Goal: Task Accomplishment & Management: Use online tool/utility

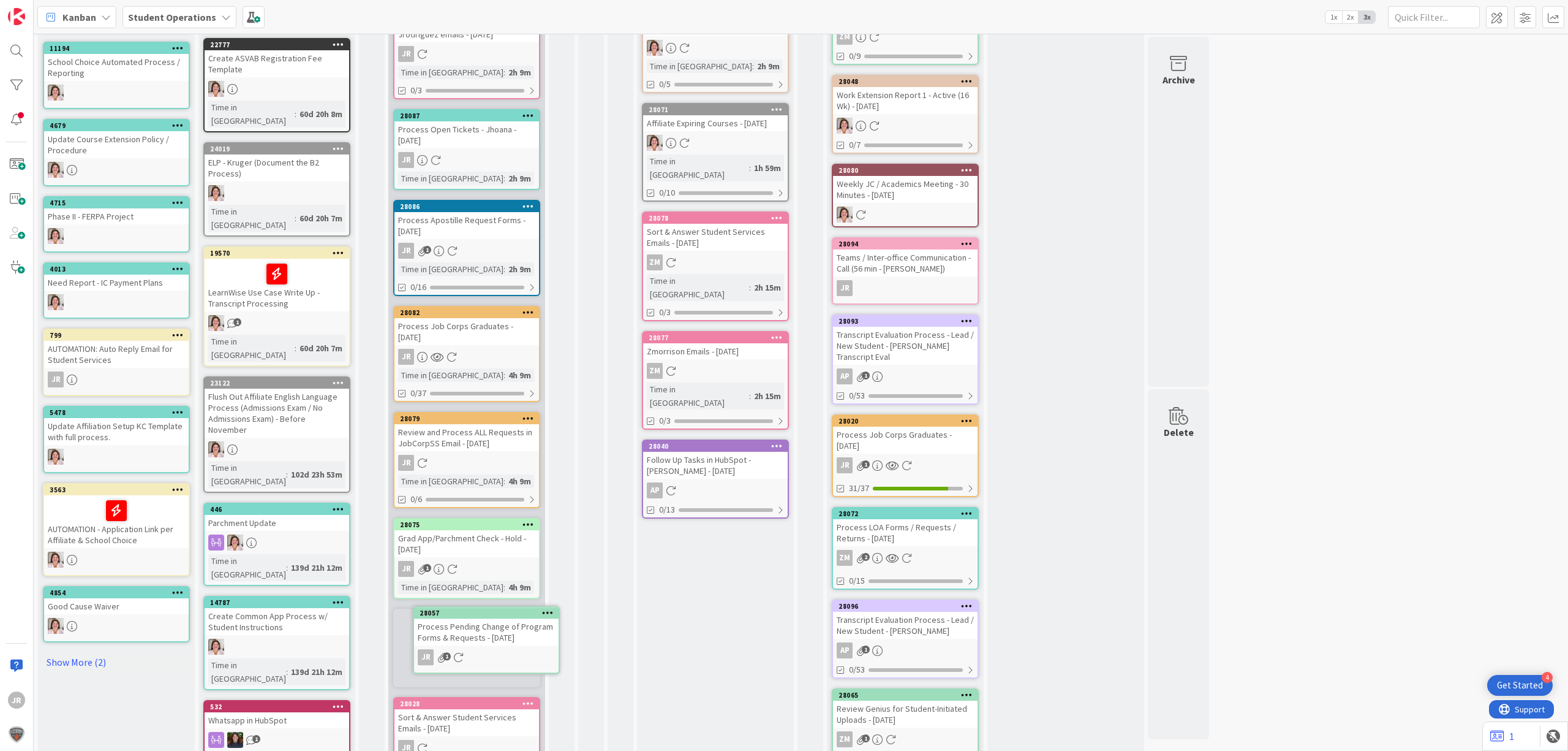
scroll to position [206, 0]
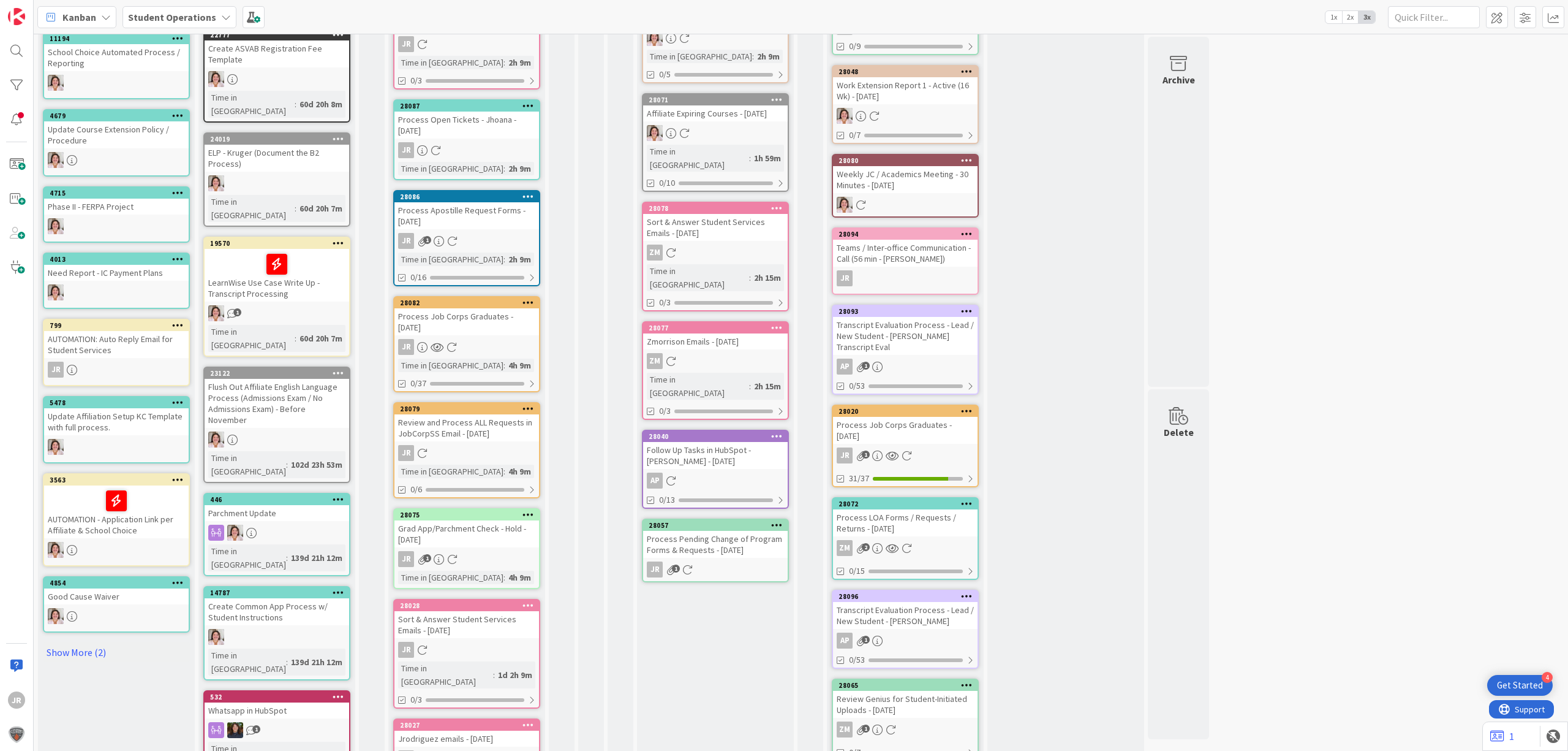
click at [718, 531] on div "Process Pending Change of Program Forms & Requests - [DATE]" at bounding box center [715, 544] width 145 height 27
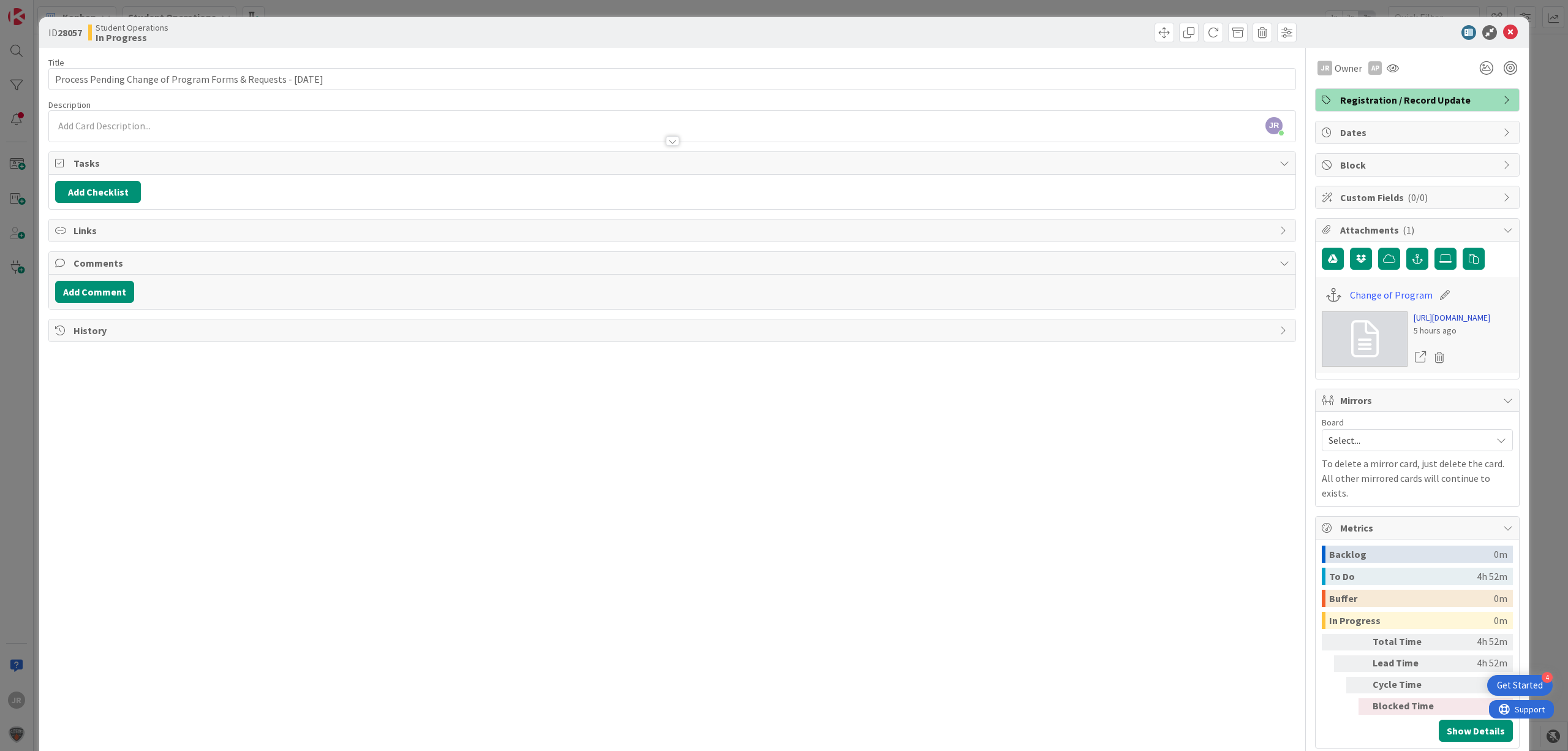
click at [1453, 324] on link "[URL][DOMAIN_NAME]" at bounding box center [1452, 318] width 77 height 13
click at [1155, 31] on span at bounding box center [1164, 32] width 20 height 20
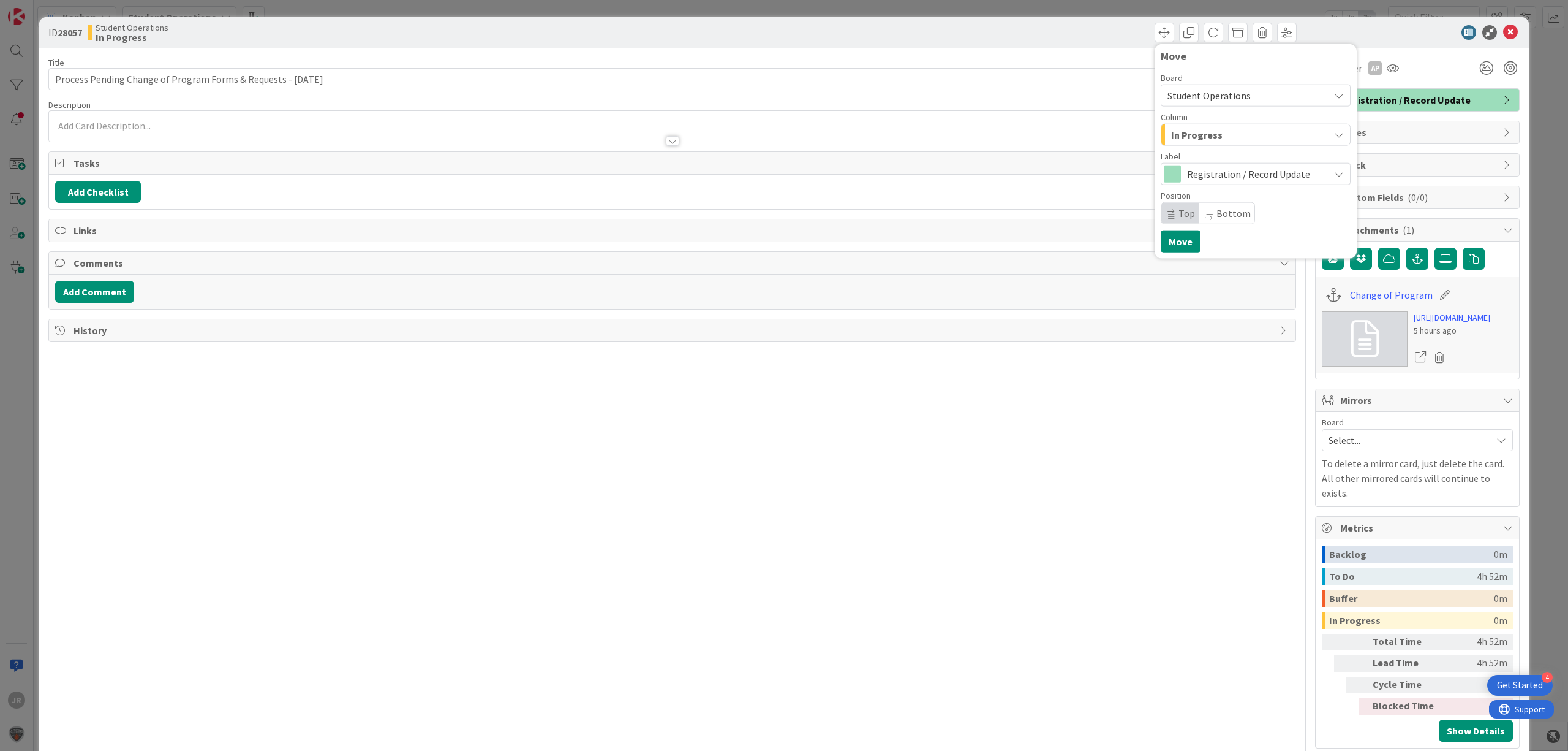
click at [1214, 143] on div "In Progress" at bounding box center [1248, 135] width 161 height 20
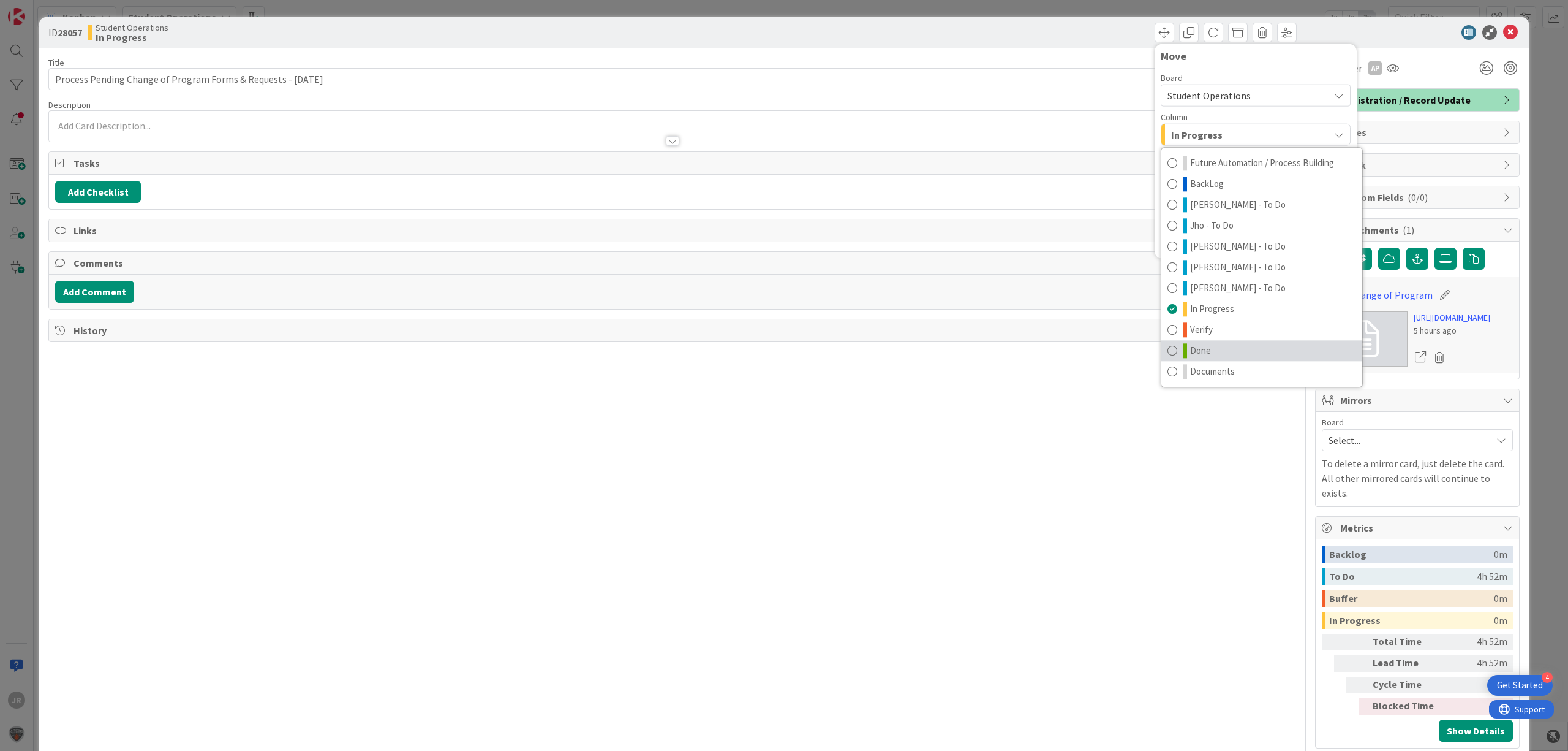
click at [1190, 353] on span "Done" at bounding box center [1201, 350] width 21 height 15
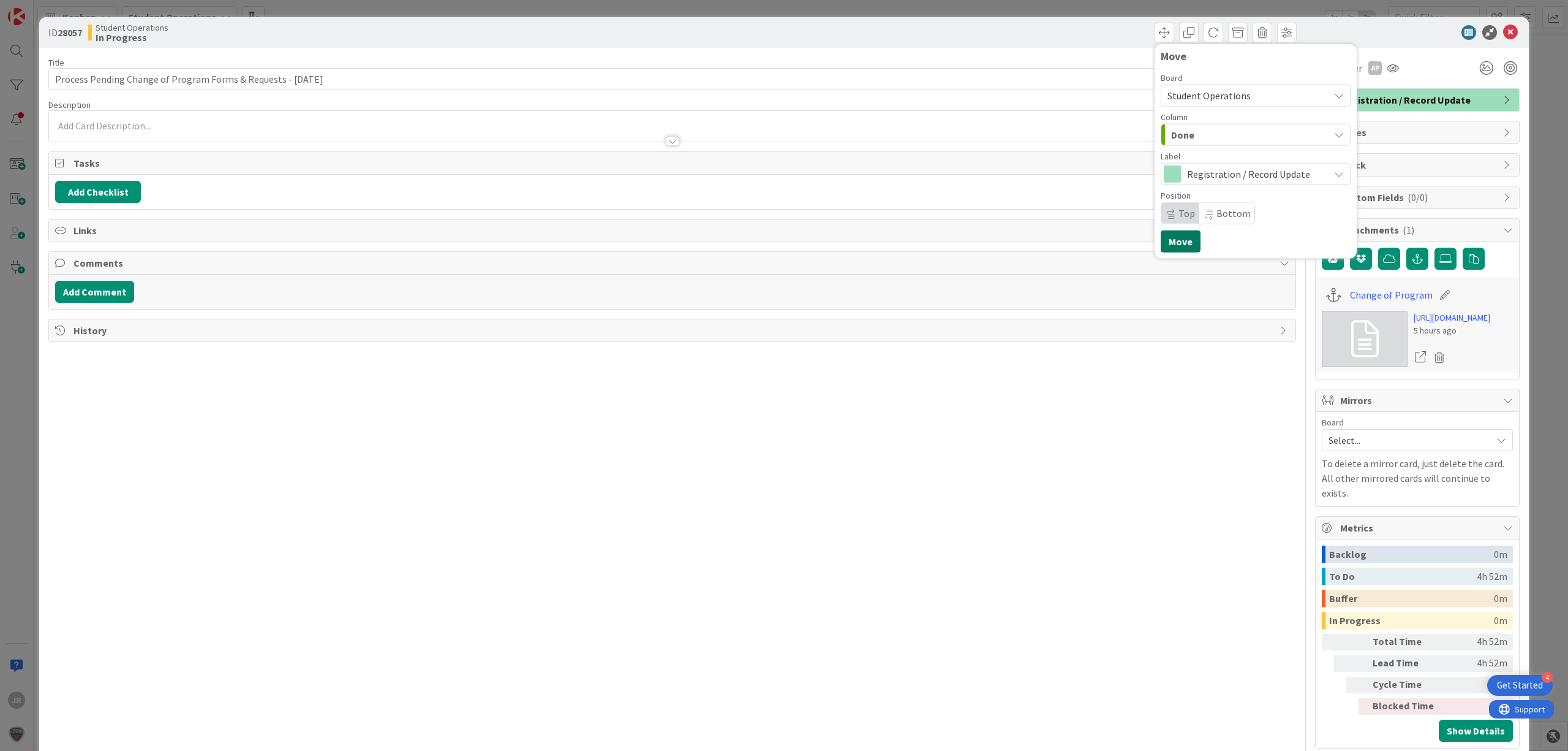
click at [1175, 244] on button "Move" at bounding box center [1181, 242] width 40 height 22
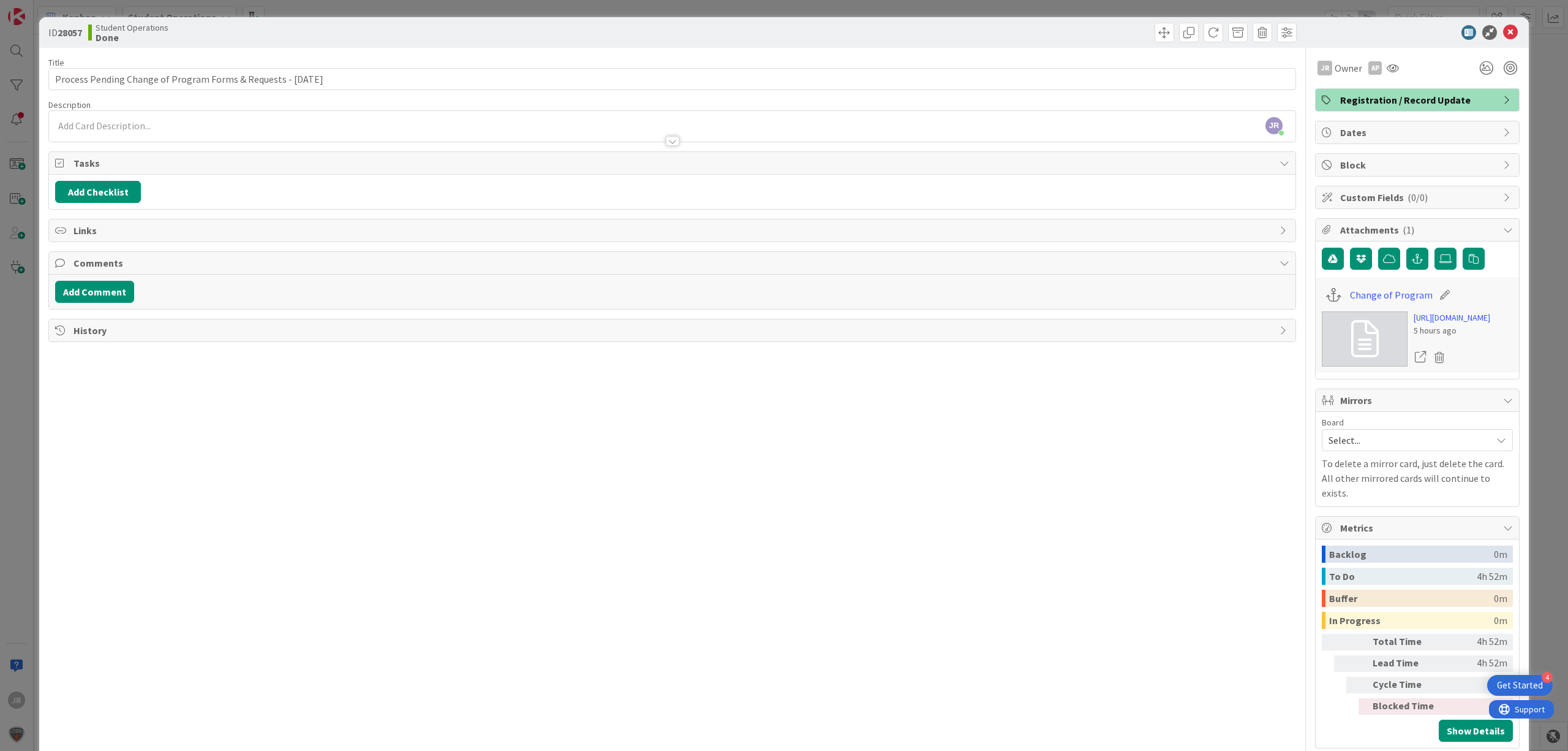
click at [687, 3] on div "ID 28057 Student Operations Done Move Move Title 63 / 128 Process Pending Chang…" at bounding box center [784, 376] width 1568 height 751
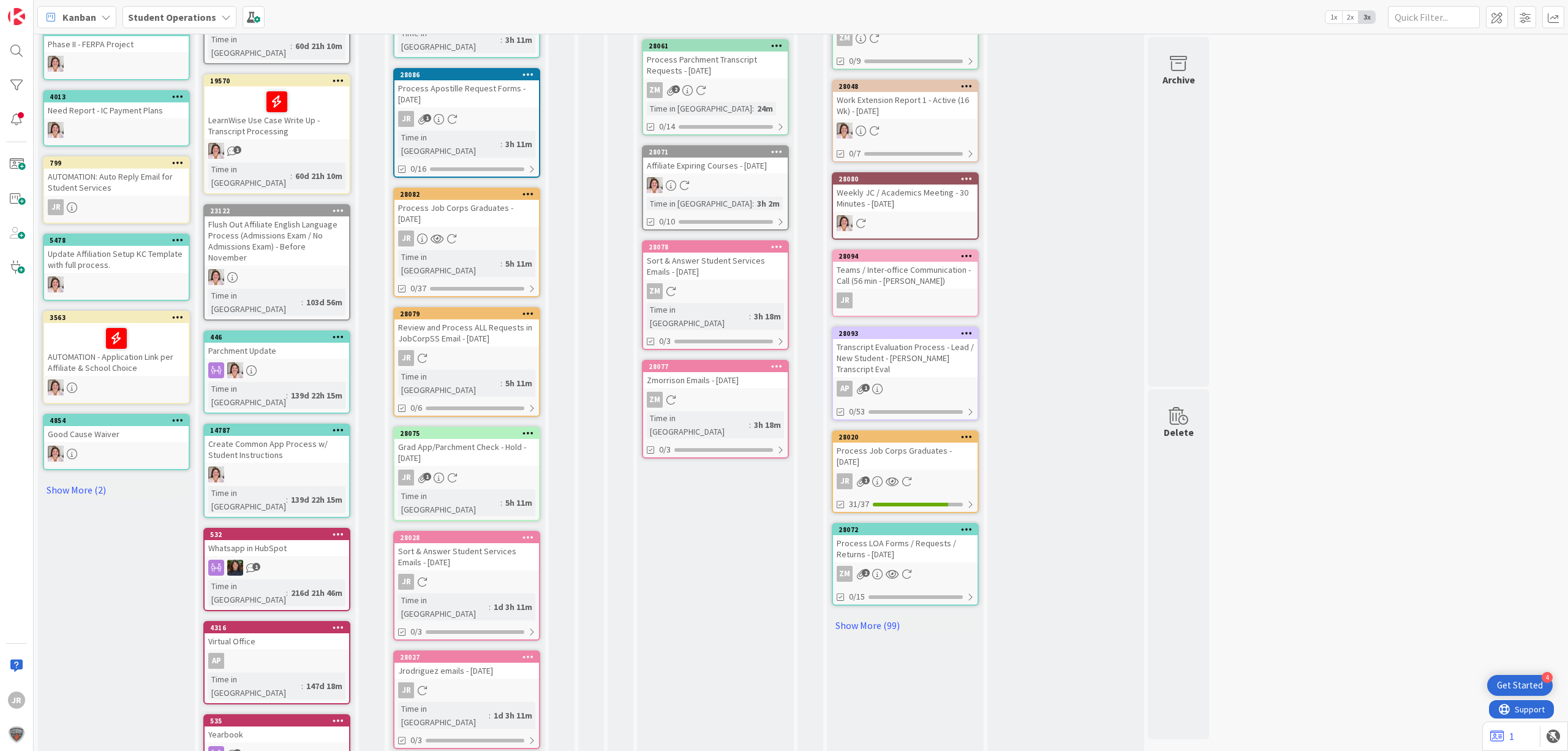
scroll to position [372, 0]
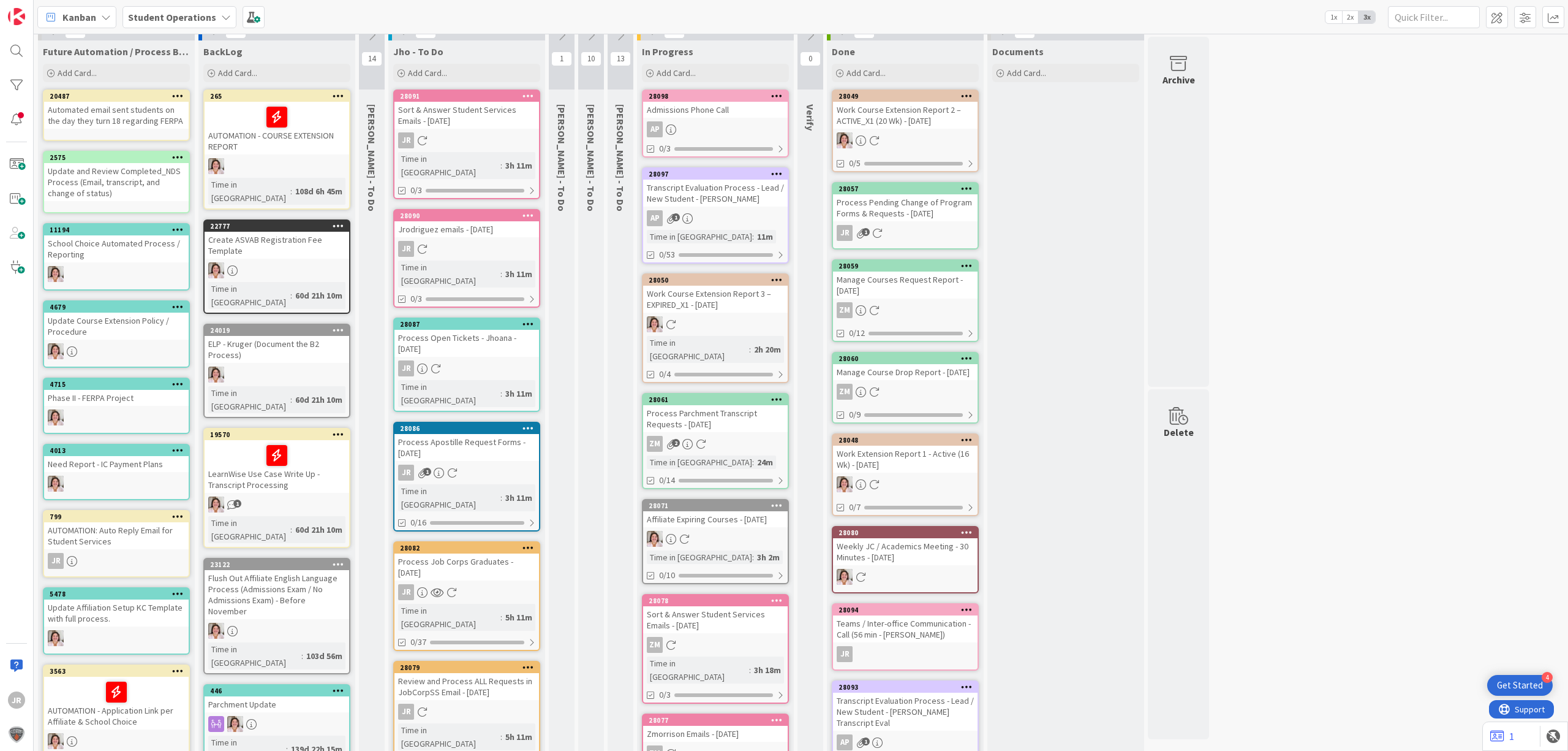
scroll to position [0, 0]
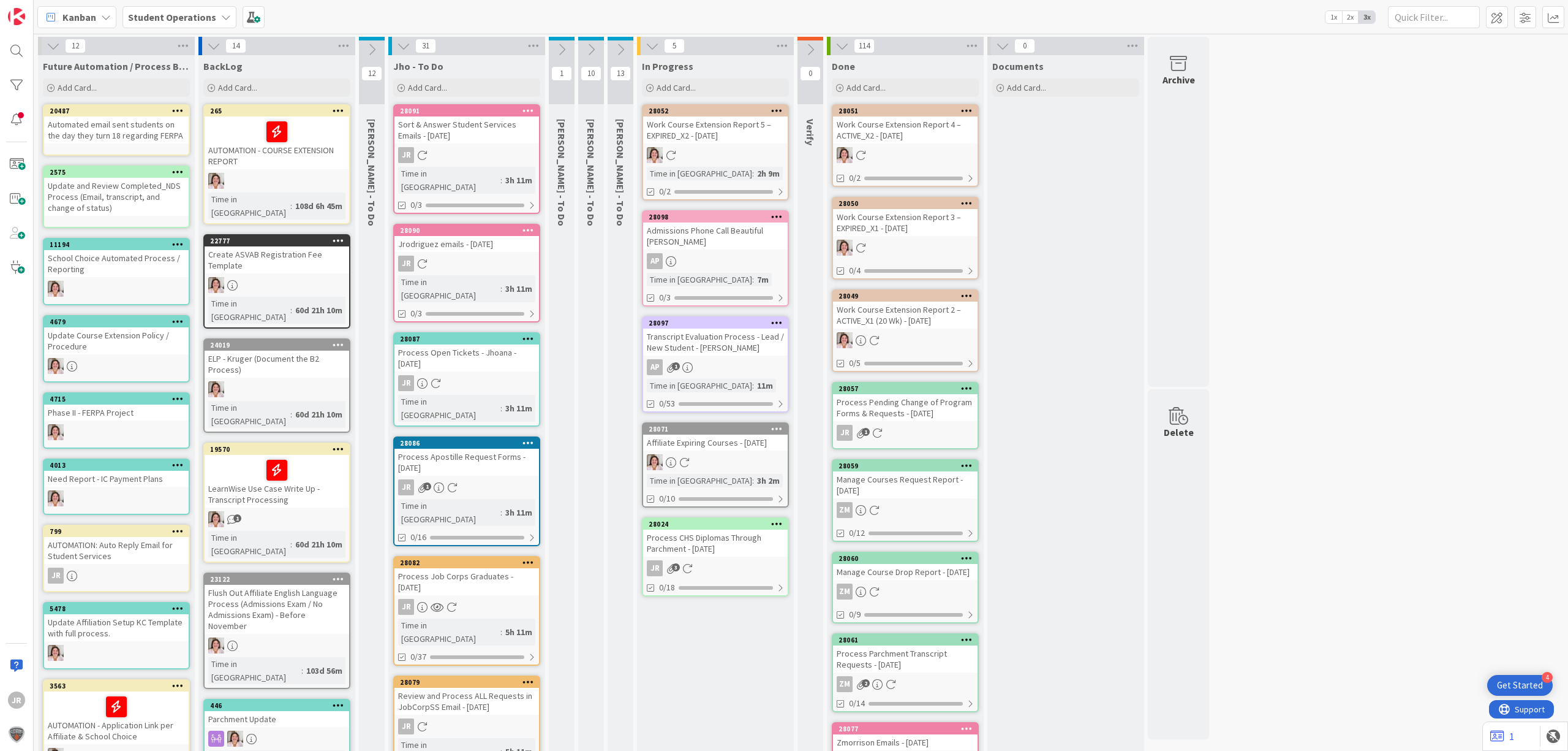
drag, startPoint x: 677, startPoint y: 87, endPoint x: 698, endPoint y: 128, distance: 46.1
click at [677, 87] on span "Add Card..." at bounding box center [676, 88] width 40 height 11
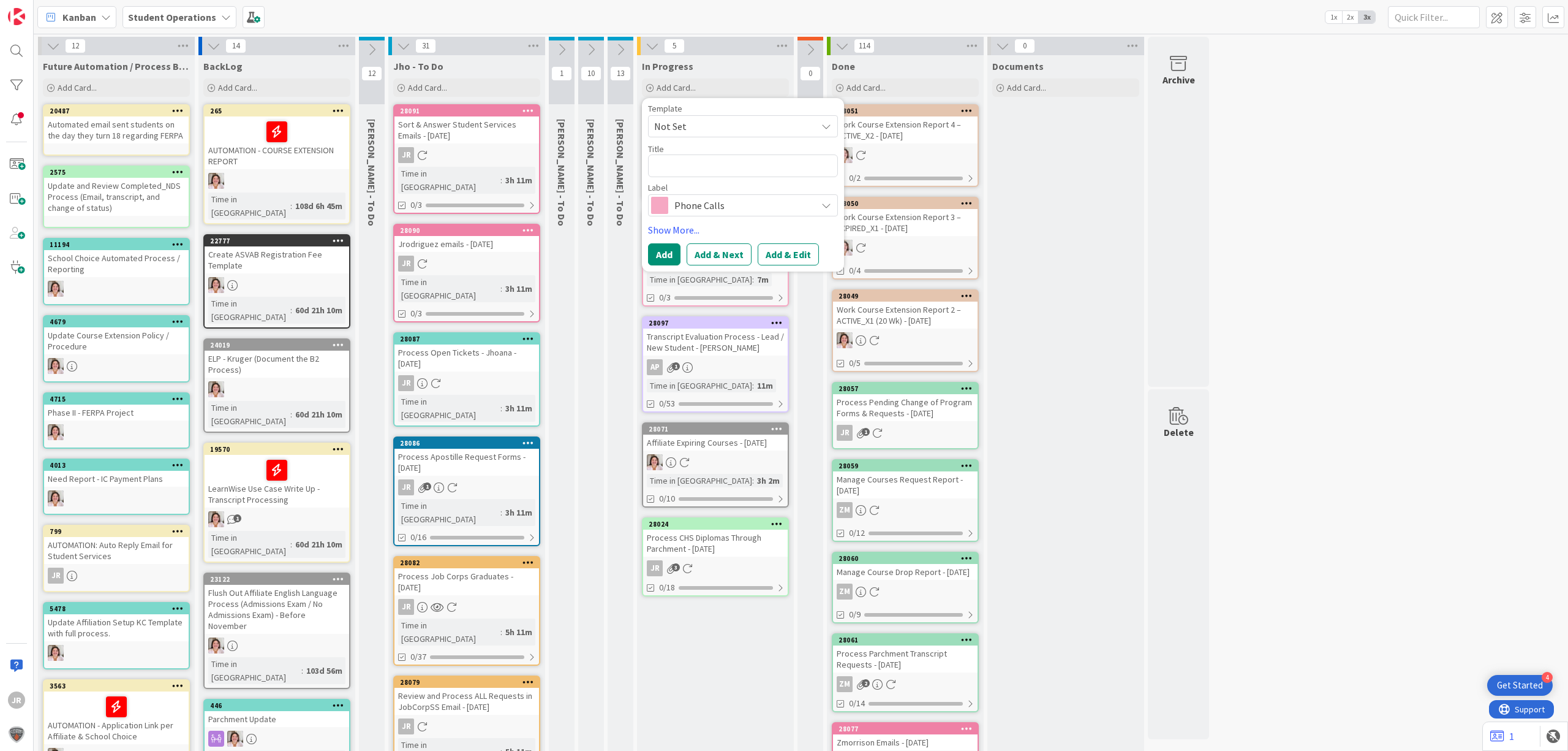
click at [724, 136] on div "Template Not Set Not Set Student Services Phone Call Process Credit or Refund -…" at bounding box center [743, 160] width 190 height 112
click at [721, 128] on span "Not Set" at bounding box center [730, 126] width 153 height 16
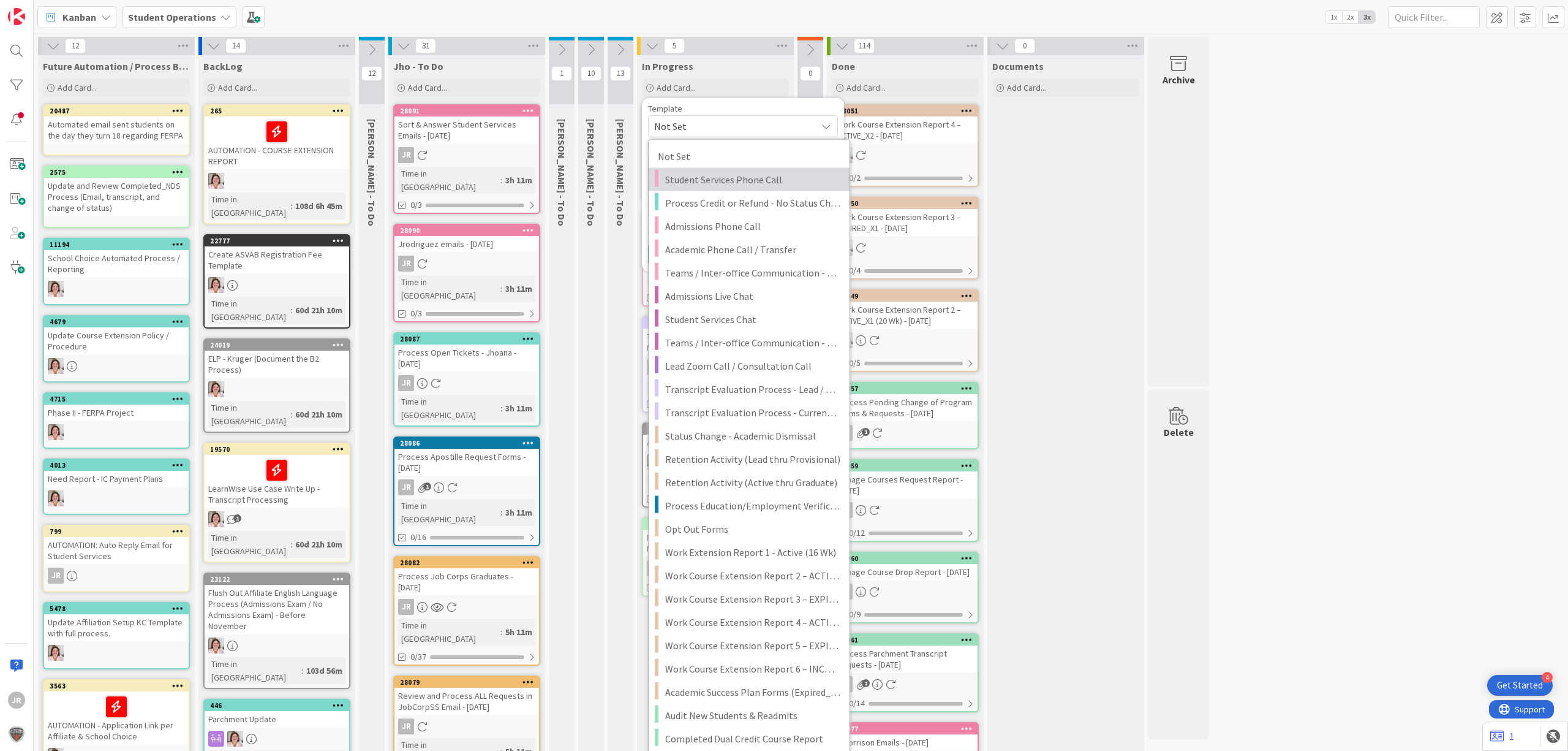
click at [733, 172] on span "Student Services Phone Call" at bounding box center [752, 180] width 175 height 16
type textarea "x"
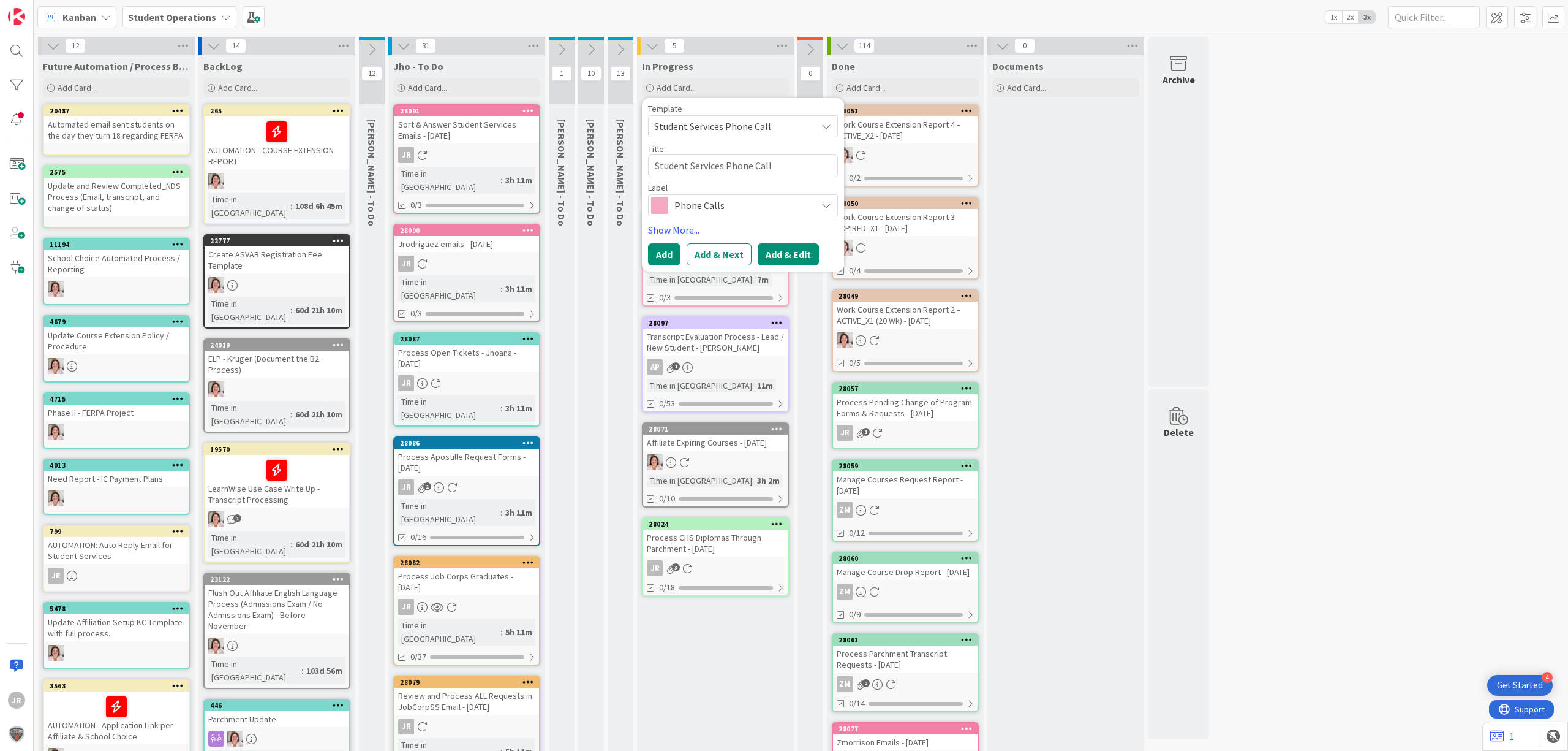
click at [802, 248] on button "Add & Edit" at bounding box center [788, 254] width 61 height 22
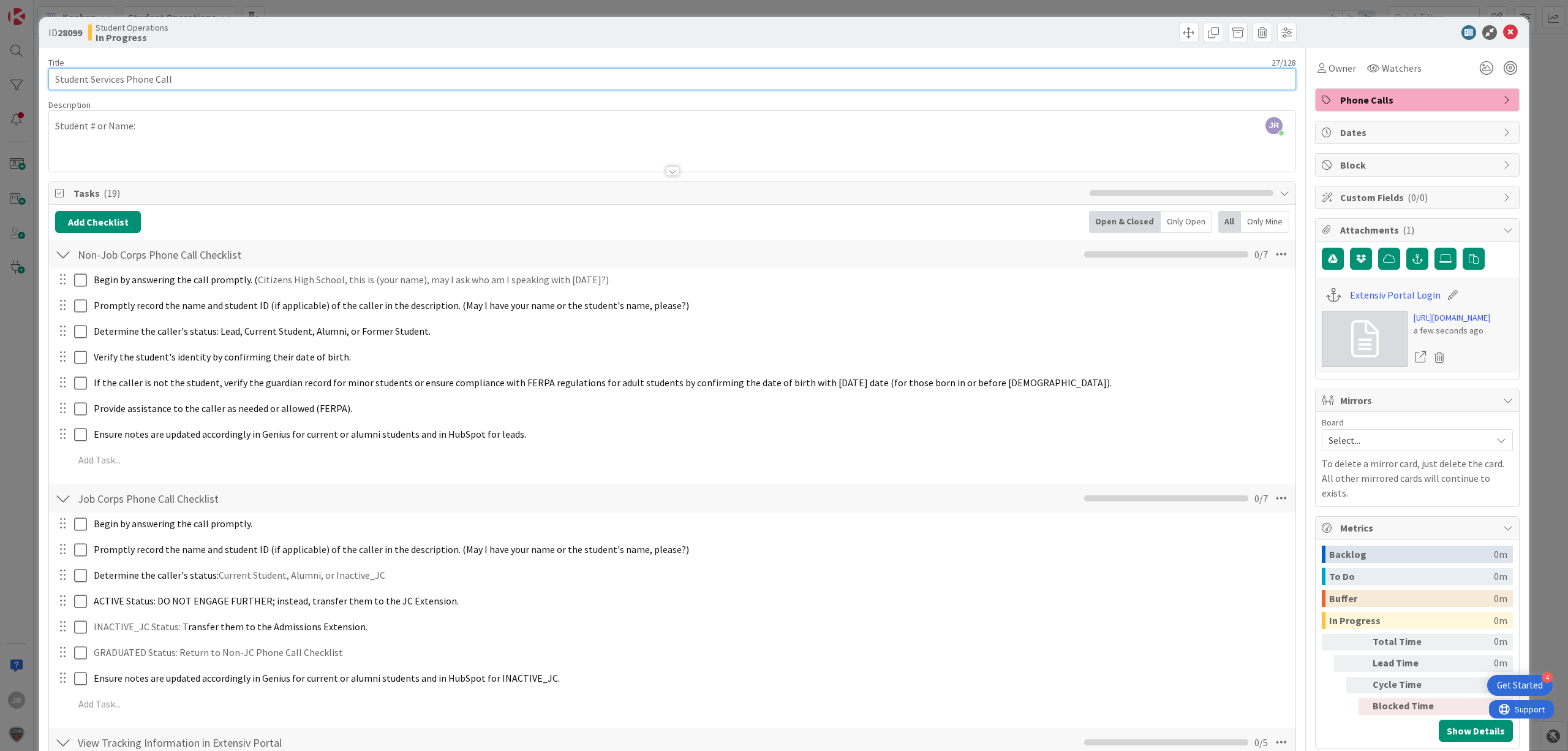
click at [407, 85] on input "Student Services Phone Call" at bounding box center [672, 79] width 1248 height 22
type input "Student Services Phone Call - [PERSON_NAME]"
click at [1330, 72] on span "Owner" at bounding box center [1342, 68] width 28 height 15
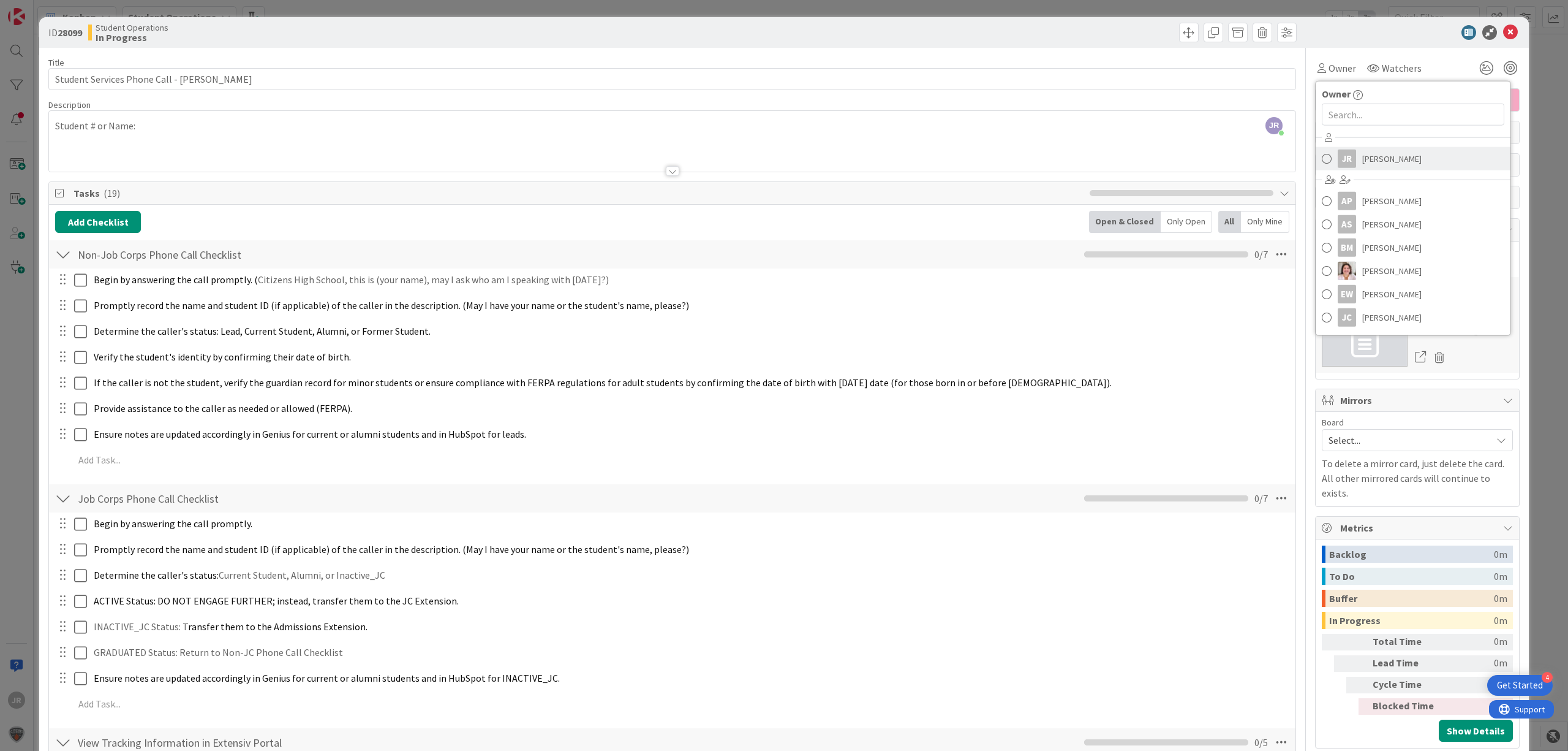
click at [1362, 153] on span "[PERSON_NAME]" at bounding box center [1391, 158] width 59 height 18
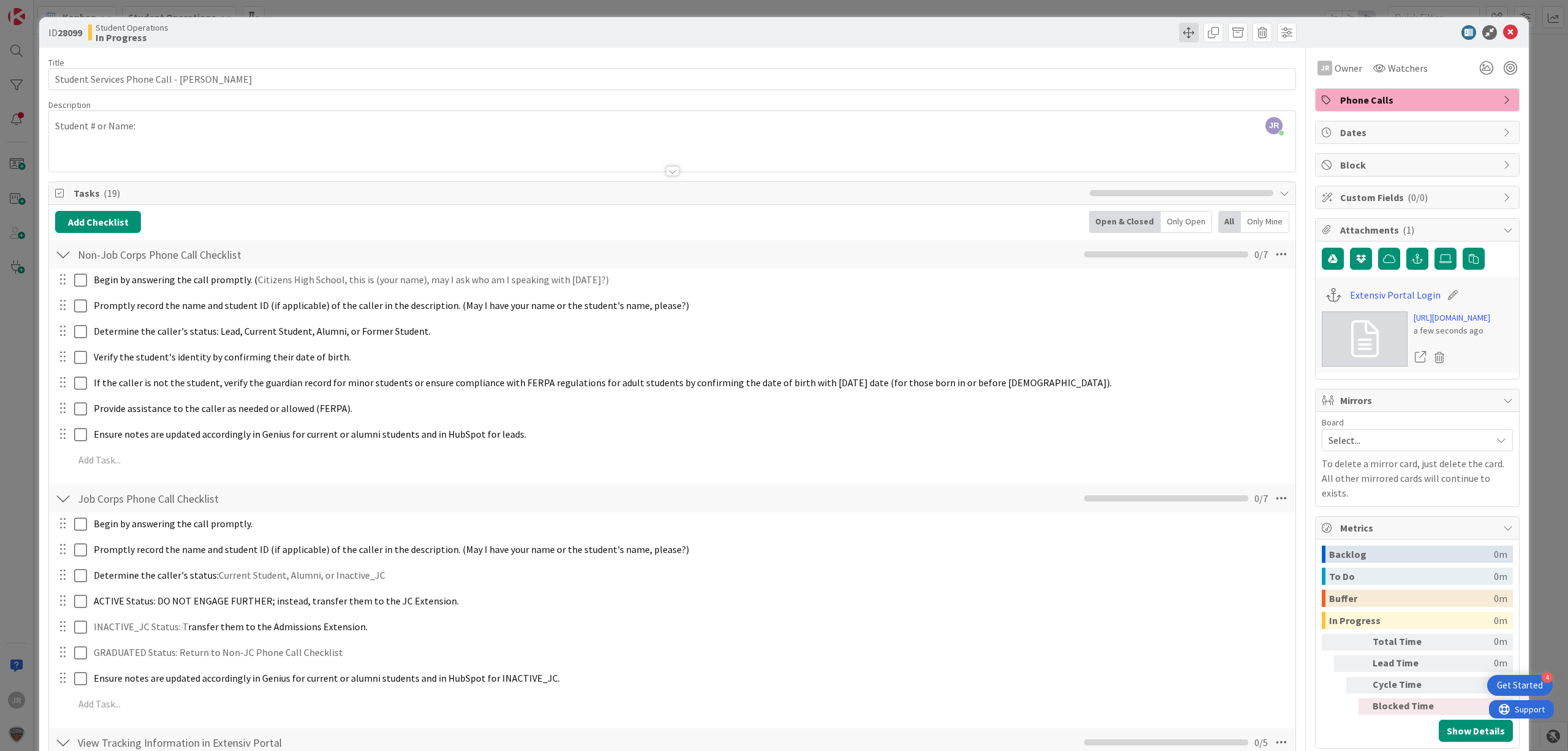
click at [1179, 32] on span at bounding box center [1189, 32] width 20 height 20
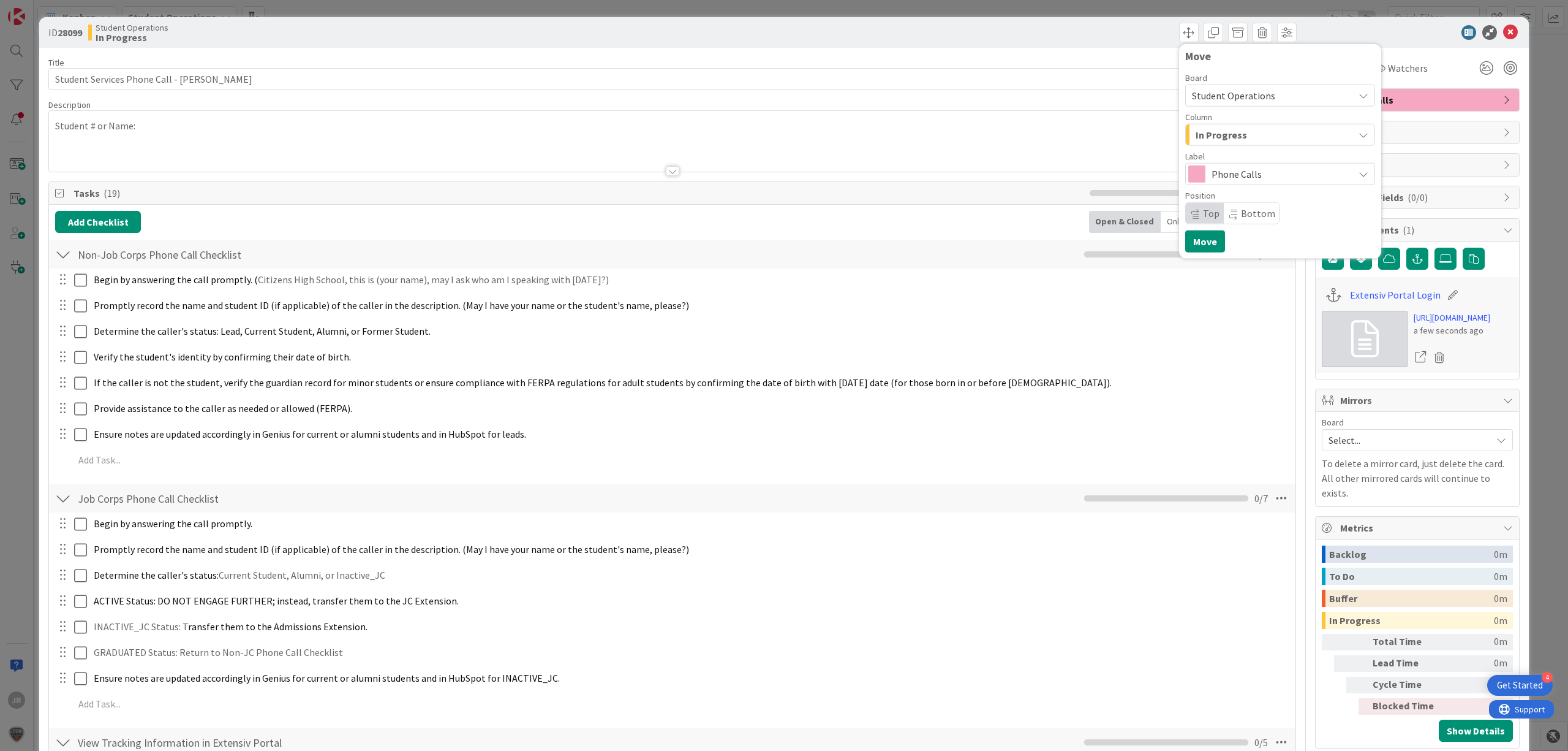
click at [1221, 135] on span "In Progress" at bounding box center [1221, 135] width 51 height 16
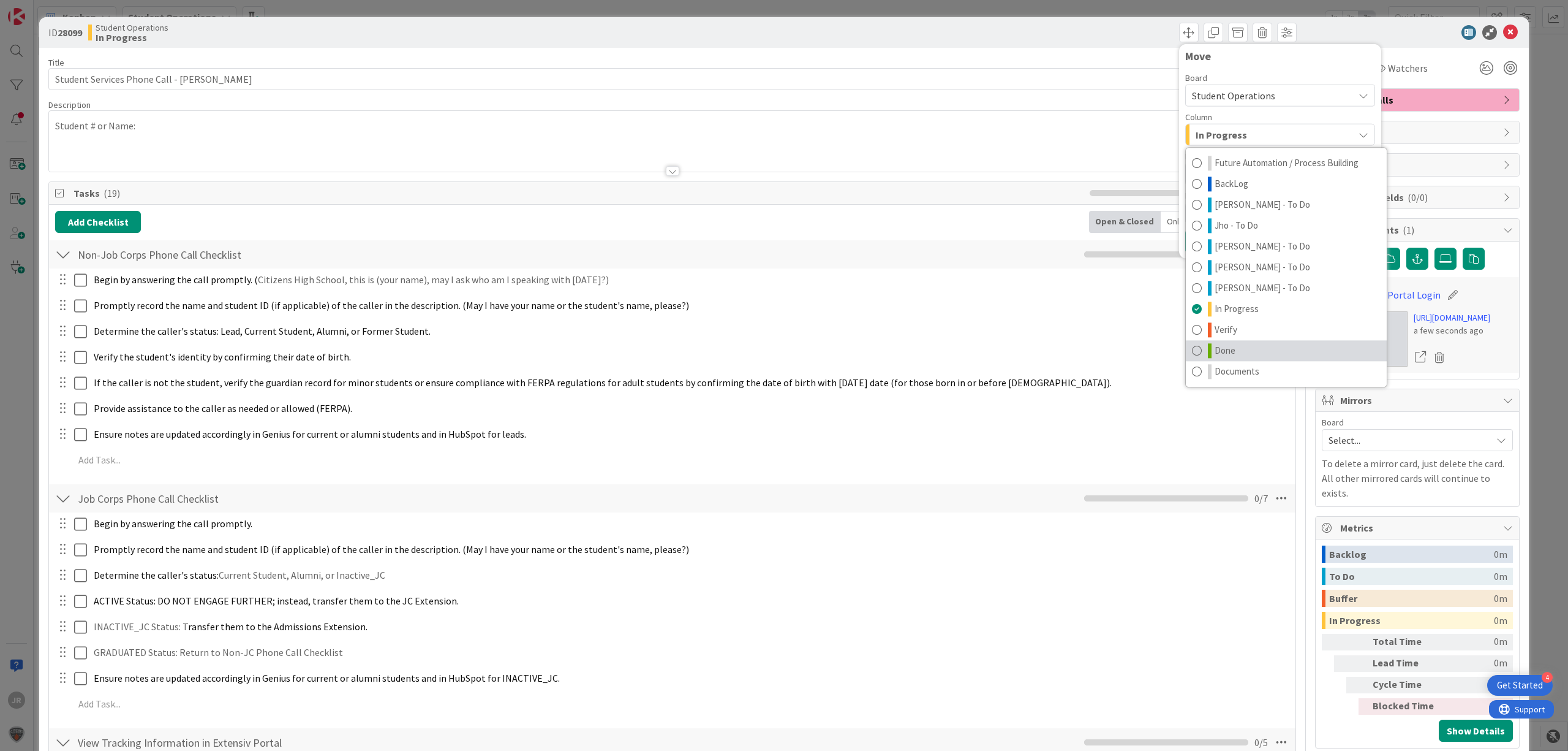
click at [1231, 356] on link "Done" at bounding box center [1286, 350] width 201 height 21
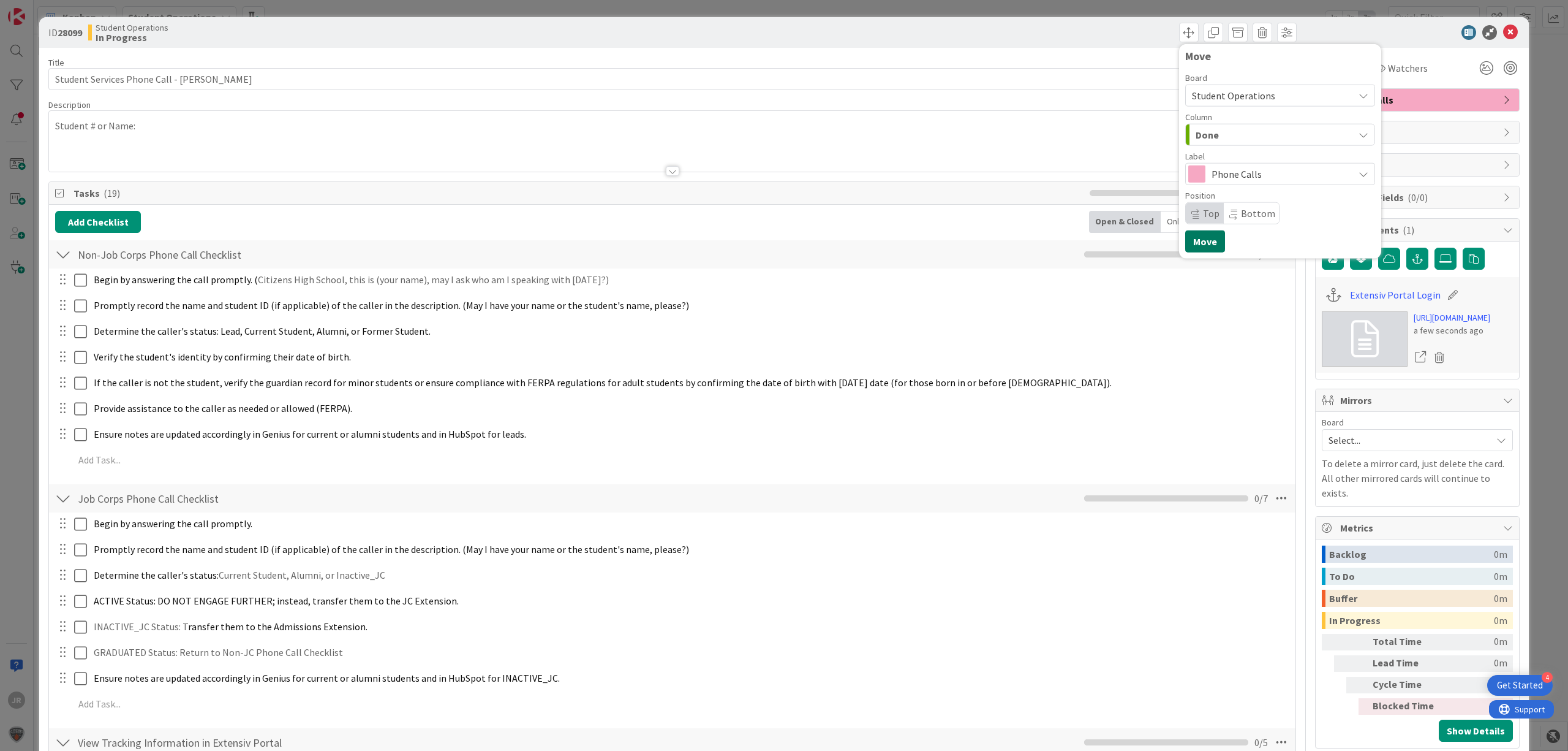
click at [1199, 251] on button "Move" at bounding box center [1205, 242] width 40 height 22
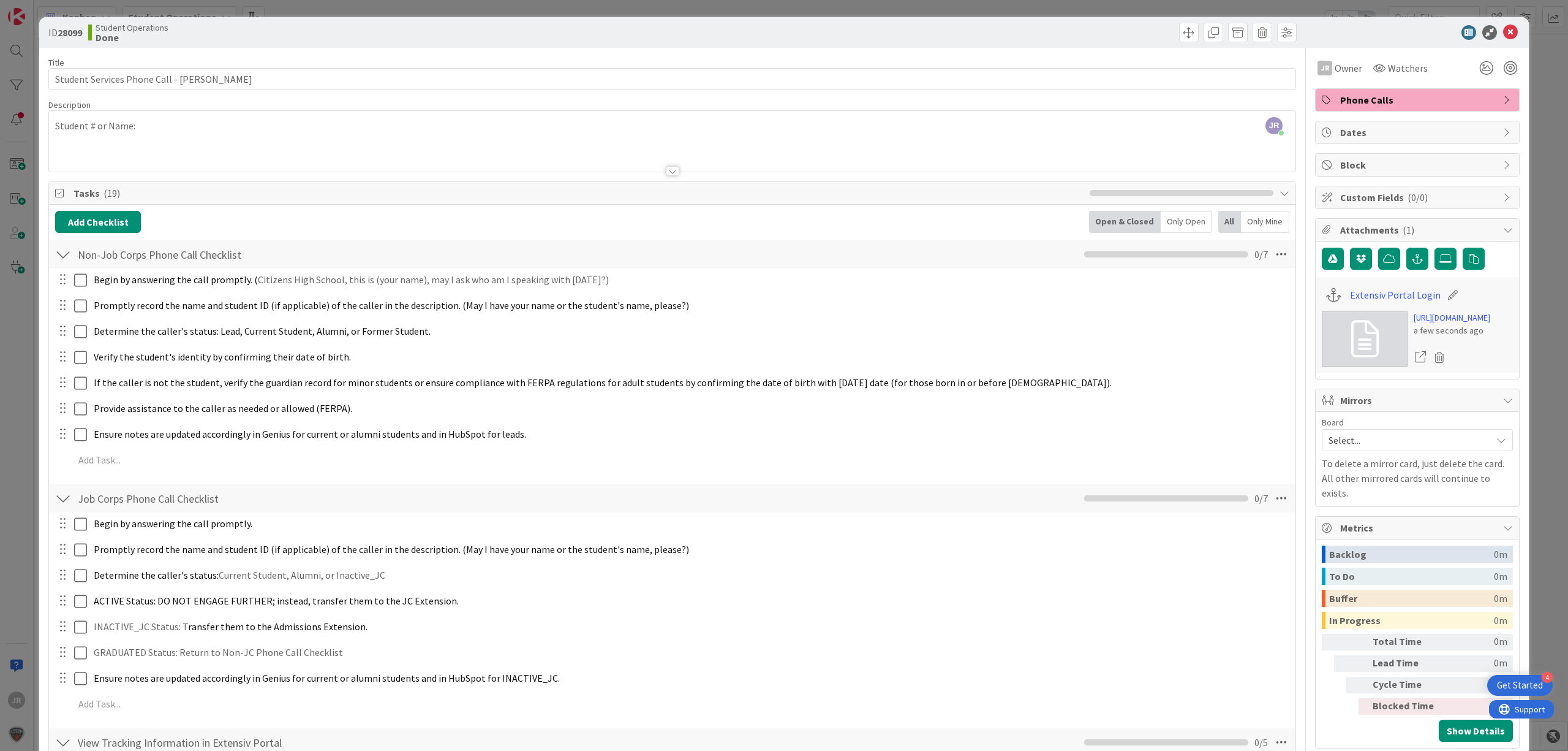
click at [858, 7] on div "ID 28099 Student Operations Done Move Move Title 45 / 128 Student Services Phon…" at bounding box center [784, 376] width 1568 height 751
